Goal: Transaction & Acquisition: Purchase product/service

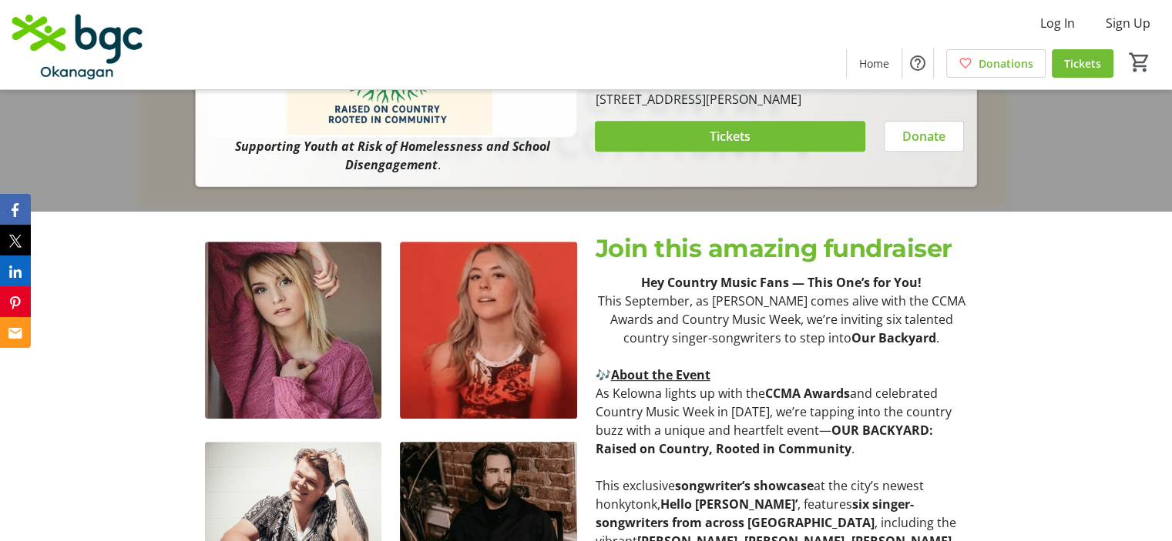
scroll to position [659, 0]
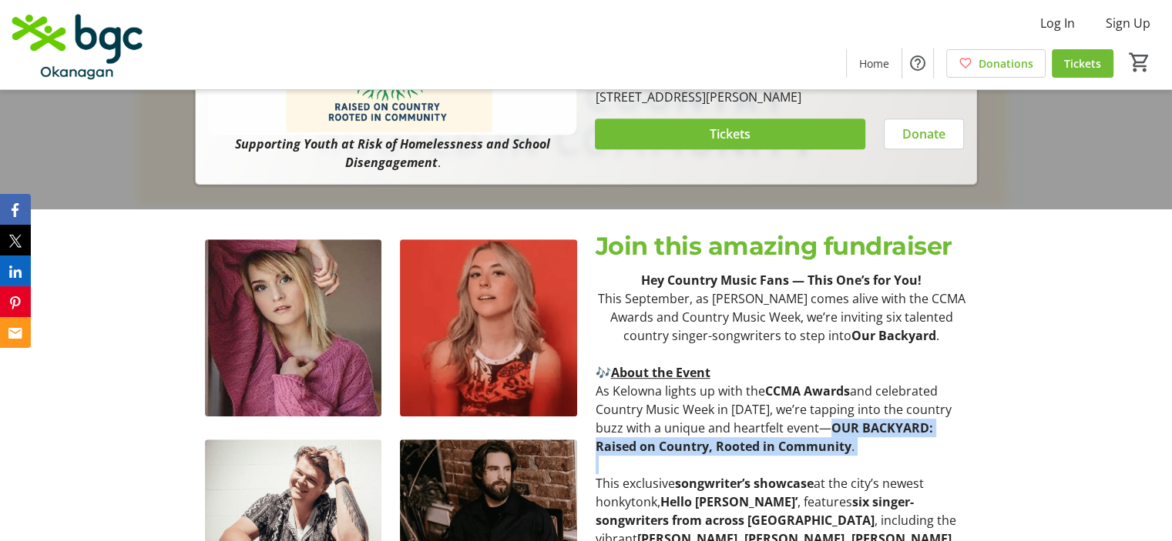
drag, startPoint x: 875, startPoint y: 421, endPoint x: 958, endPoint y: 461, distance: 92.3
copy p "OUR BACKYARD: Raised on Country, Rooted in Community ."
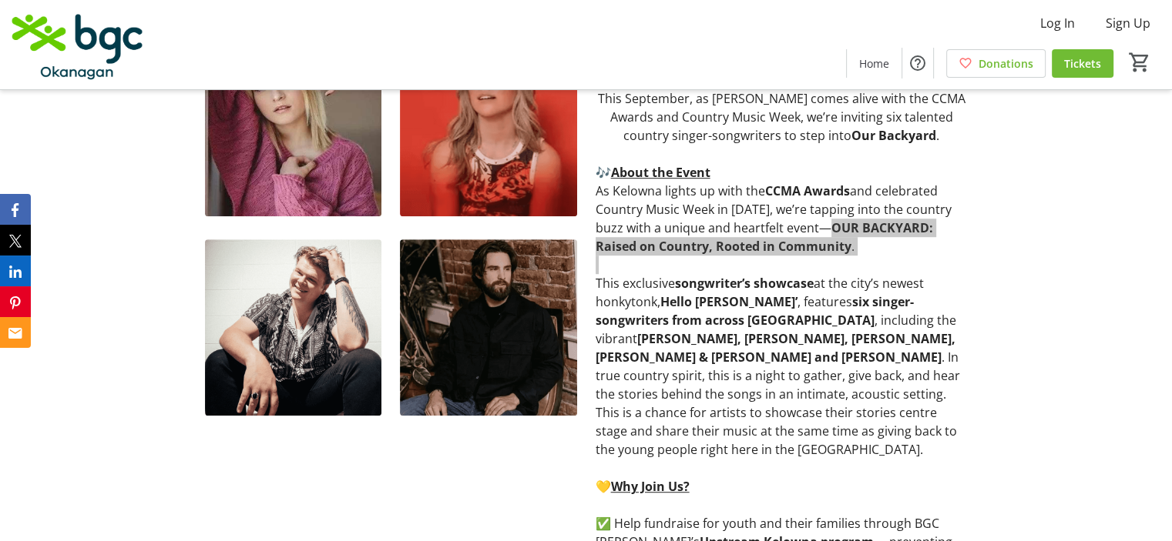
scroll to position [863, 0]
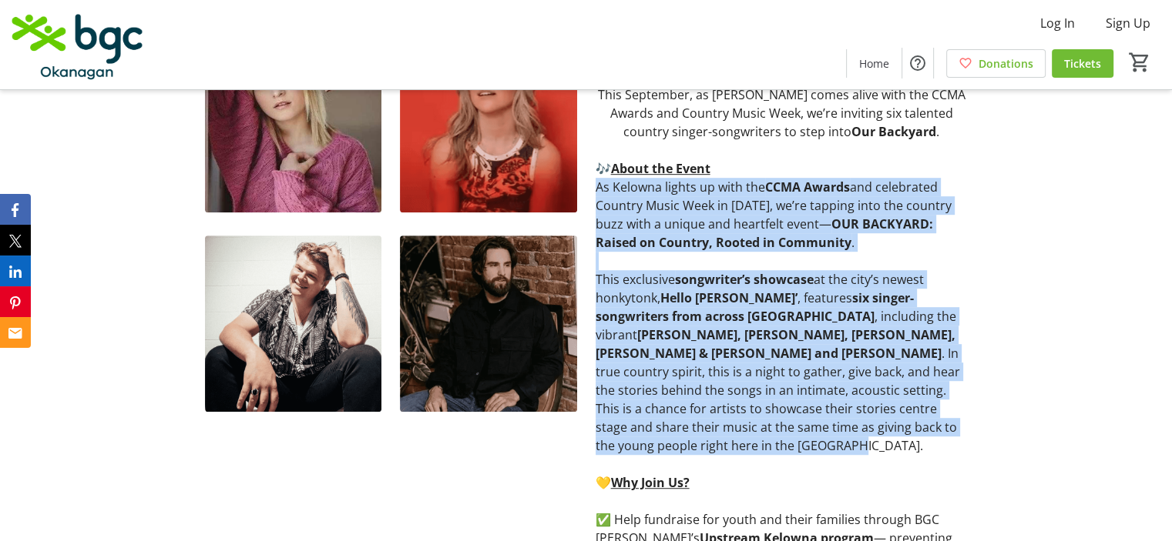
drag, startPoint x: 906, startPoint y: 424, endPoint x: 592, endPoint y: 193, distance: 389.6
click at [592, 193] on div "Hey Country Music Fans — This One’s for You! This September, as [PERSON_NAME] c…" at bounding box center [781, 399] width 391 height 665
copy div "As Kelowna lights up with the CCMA Awards and celebrated Country Music Week in …"
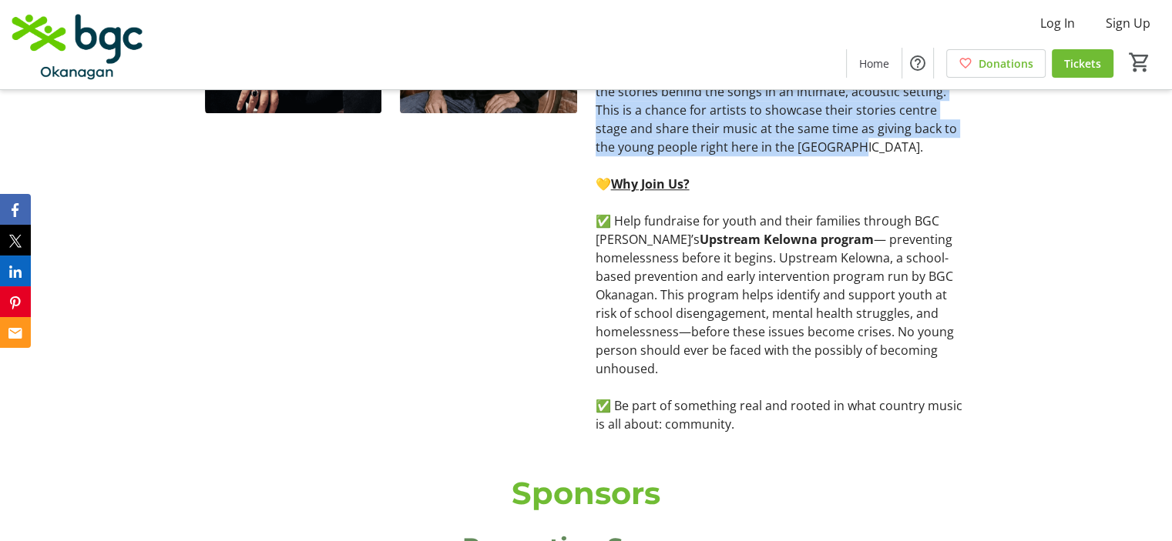
scroll to position [1163, 0]
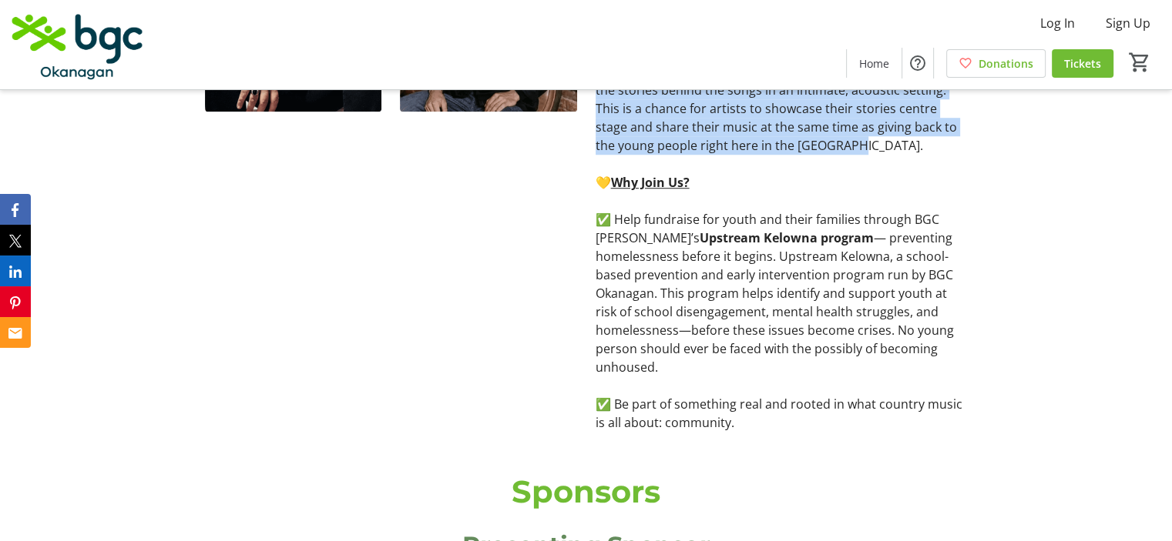
drag, startPoint x: 618, startPoint y: 196, endPoint x: 762, endPoint y: 347, distance: 208.1
click at [762, 347] on p "✅ Help fundraise for youth and their families through BGC Okanagan’s Upstream K…" at bounding box center [781, 293] width 372 height 166
copy p "Help fundraise for youth and their families through BGC Okanagan’s Upstream Kel…"
click at [695, 324] on p "✅ Help fundraise for youth and their families through BGC Okanagan’s Upstream K…" at bounding box center [781, 293] width 372 height 166
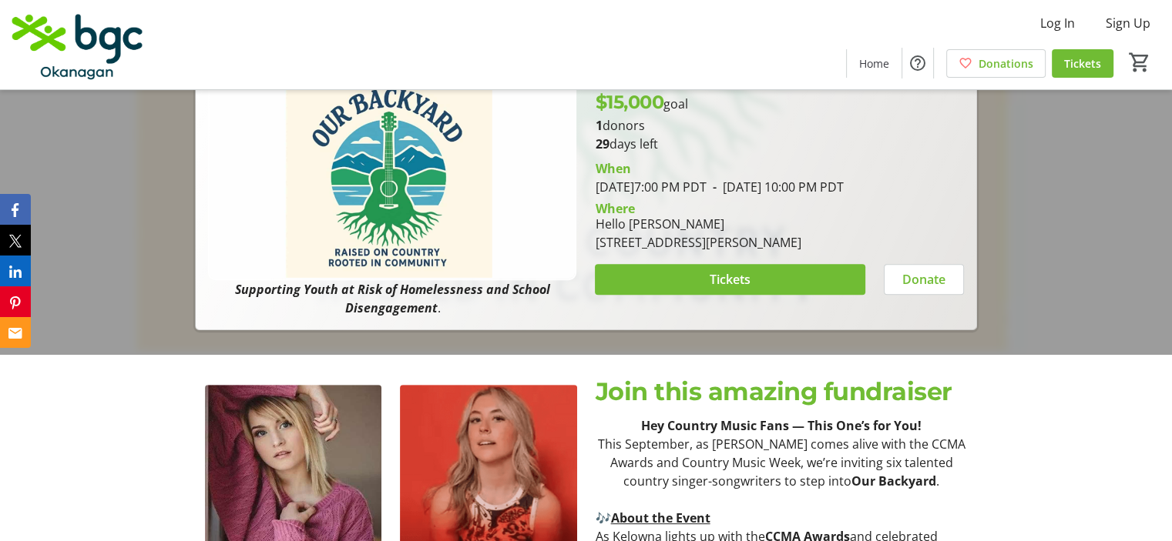
scroll to position [508, 0]
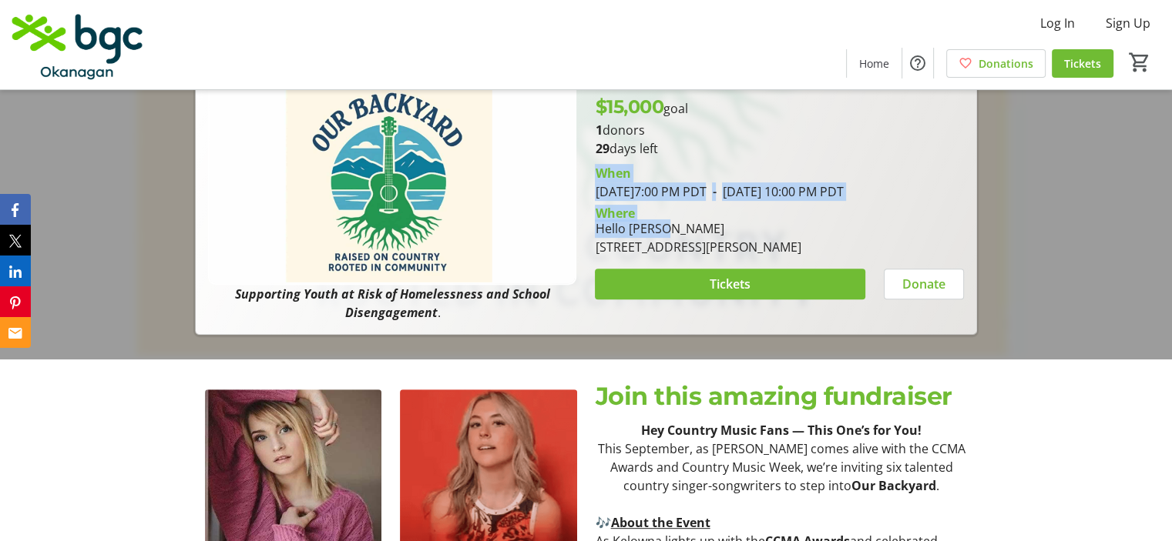
drag, startPoint x: 596, startPoint y: 169, endPoint x: 880, endPoint y: 250, distance: 295.5
click at [880, 250] on div "[PERSON_NAME][DATE] 7:00 PM PDT - [DATE] 10:00 PM PDT Where Hello Darlin [STREE…" at bounding box center [778, 207] width 387 height 99
copy div "[PERSON_NAME][DATE] 7:00 PM PDT - [DATE] 10:00 PM PDT Where Hello Darlin"
click at [672, 293] on span at bounding box center [730, 284] width 270 height 37
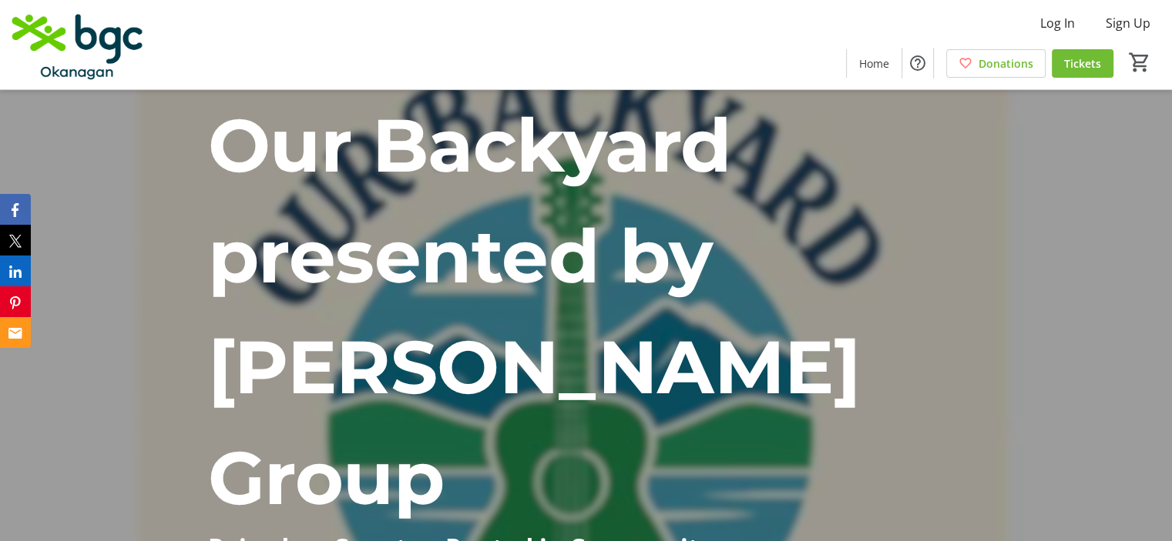
click at [86, 49] on img at bounding box center [77, 44] width 137 height 77
